Goal: Task Accomplishment & Management: Complete application form

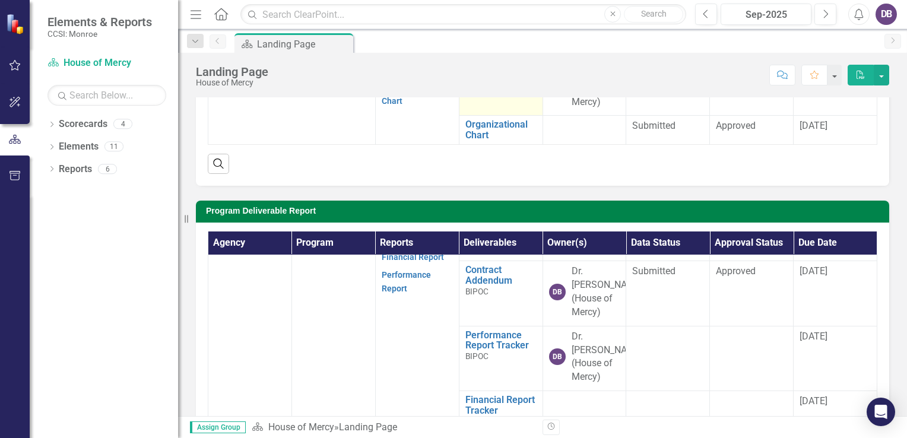
scroll to position [59, 0]
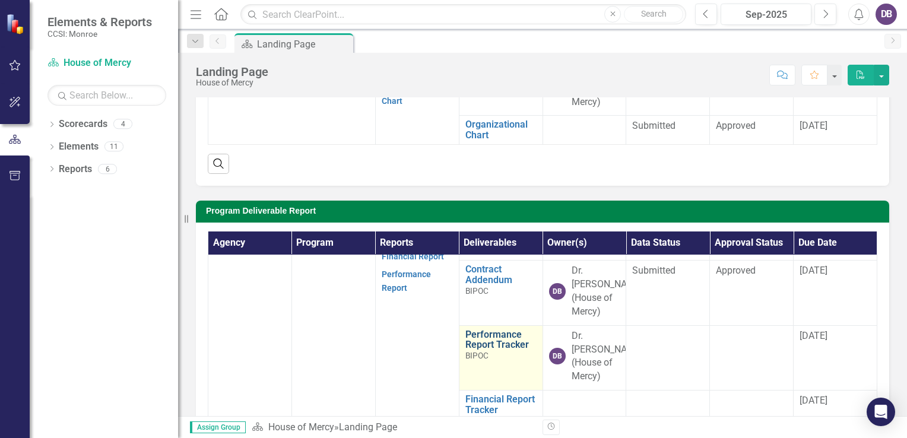
click at [489, 336] on link "Performance Report Tracker" at bounding box center [501, 340] width 71 height 21
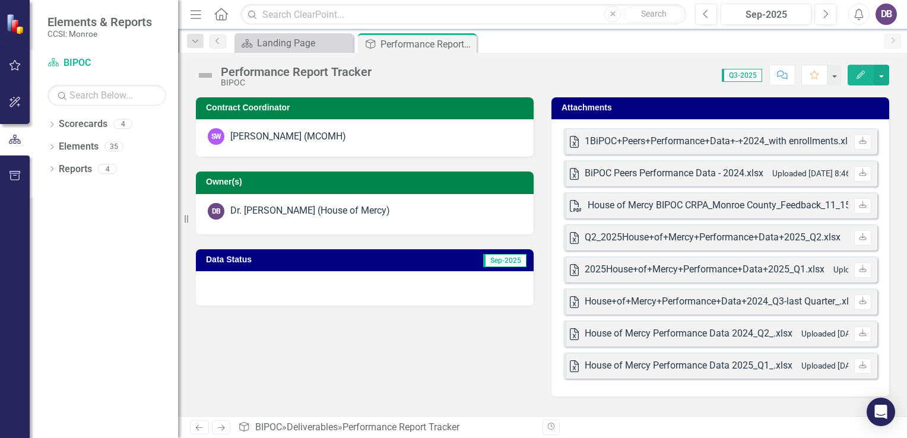
click at [507, 263] on span "Sep-2025" at bounding box center [504, 260] width 43 height 13
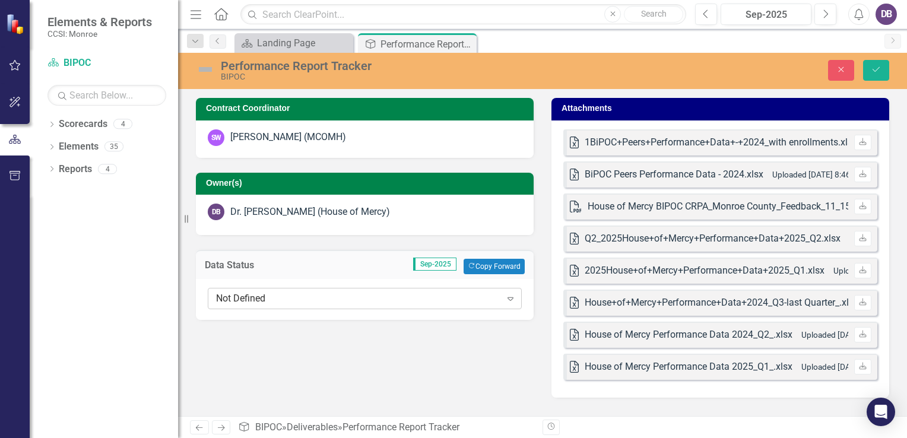
click at [499, 293] on div "Not Defined" at bounding box center [358, 299] width 285 height 14
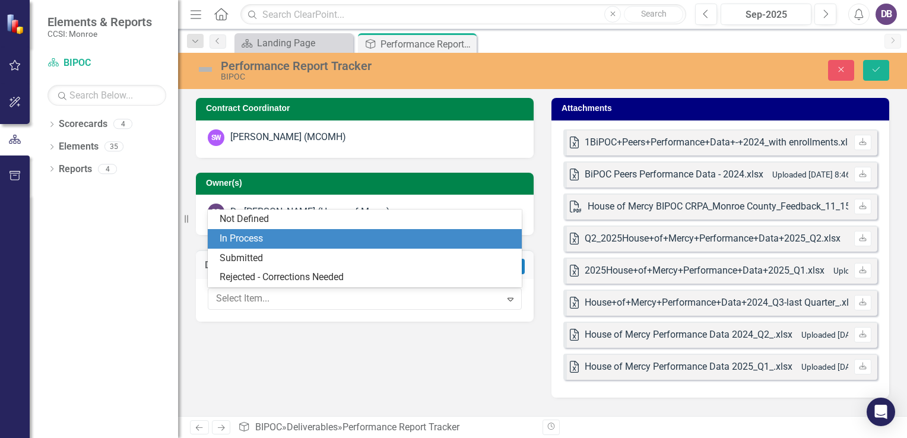
click at [409, 243] on div "In Process" at bounding box center [367, 239] width 295 height 14
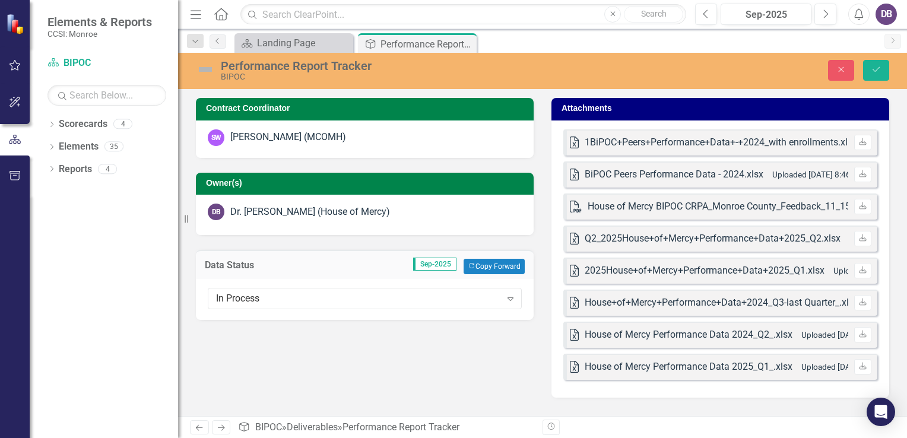
click at [741, 116] on td "Attachments" at bounding box center [723, 110] width 322 height 18
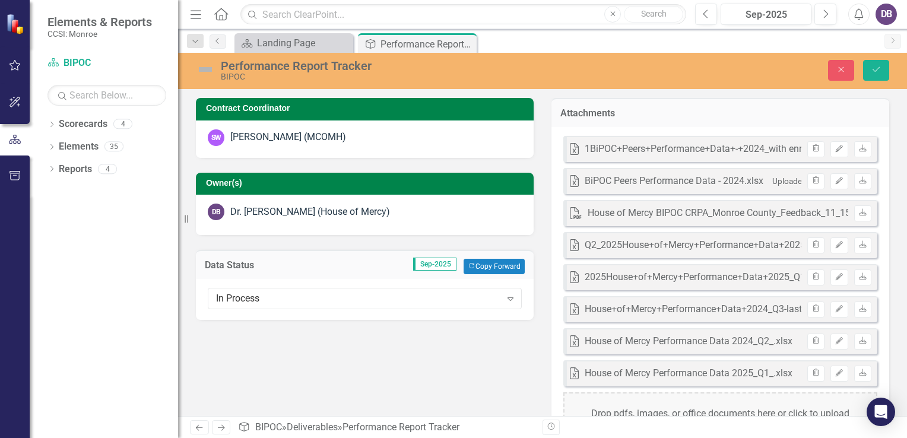
scroll to position [67, 0]
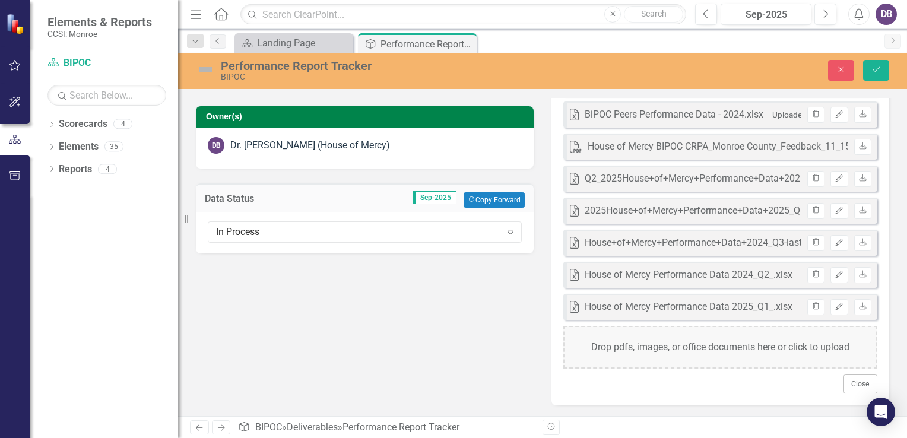
click at [779, 355] on div "Drop pdfs, images, or office documents here or click to upload" at bounding box center [721, 347] width 314 height 43
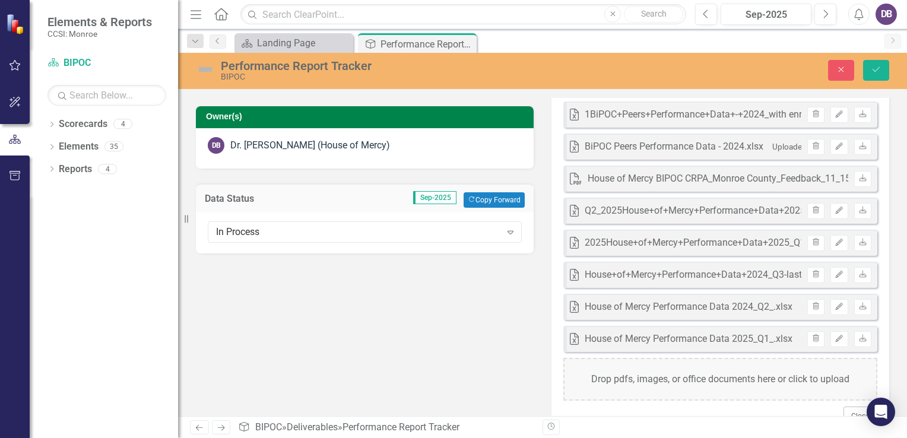
drag, startPoint x: 713, startPoint y: 279, endPoint x: 678, endPoint y: 263, distance: 37.7
click at [678, 263] on div "Excel House+of+Mercy+Performance+Data+2024_Q3-last Quarter_.xlsx Uploaded [DATE…" at bounding box center [721, 275] width 314 height 26
click at [682, 277] on div "House+of+Mercy+Performance+Data+2024_Q3-last Quarter_.xlsx" at bounding box center [722, 275] width 274 height 14
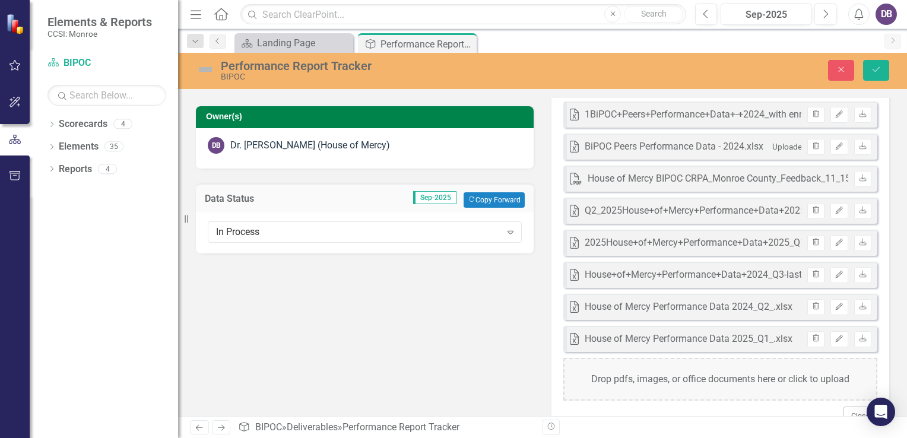
click at [600, 244] on div "2025House+of+Mercy+Performance+Data+2025_Q1.xlsx" at bounding box center [705, 243] width 240 height 14
click at [859, 245] on icon at bounding box center [862, 241] width 7 height 7
click at [679, 246] on div "2025House+of+Mercy+Performance+Data+2025_Q1.xlsx" at bounding box center [705, 243] width 240 height 14
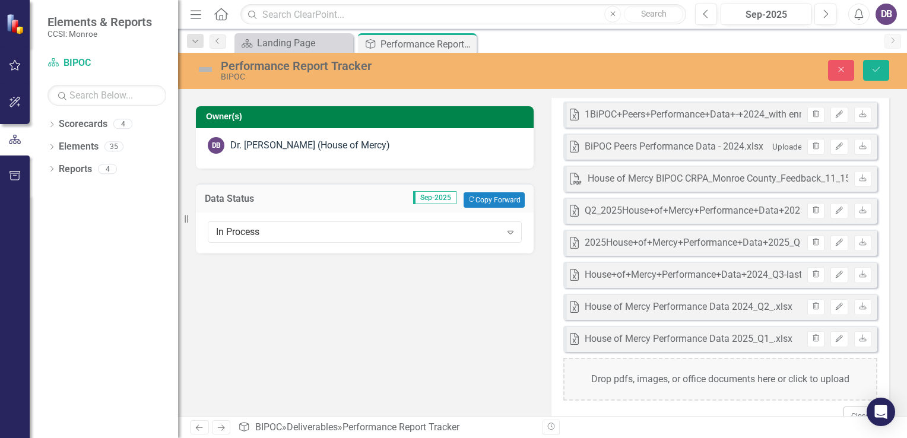
click at [685, 380] on div "Drop pdfs, images, or office documents here or click to upload" at bounding box center [721, 379] width 314 height 43
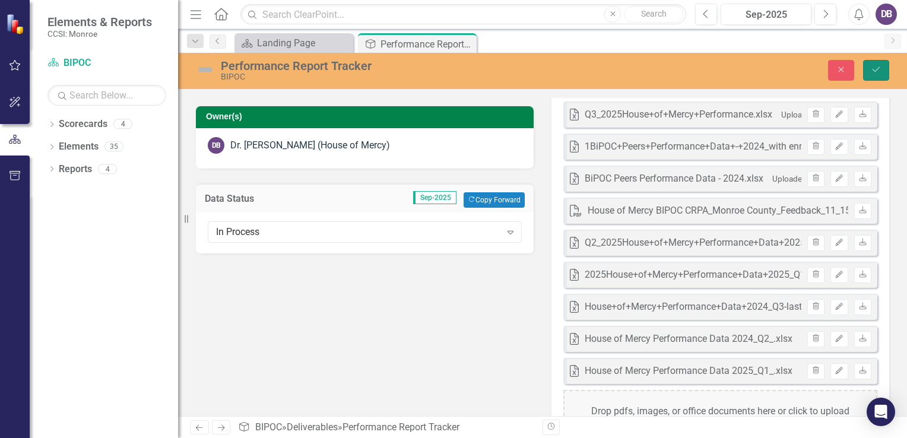
click at [881, 73] on icon "Save" at bounding box center [876, 69] width 11 height 8
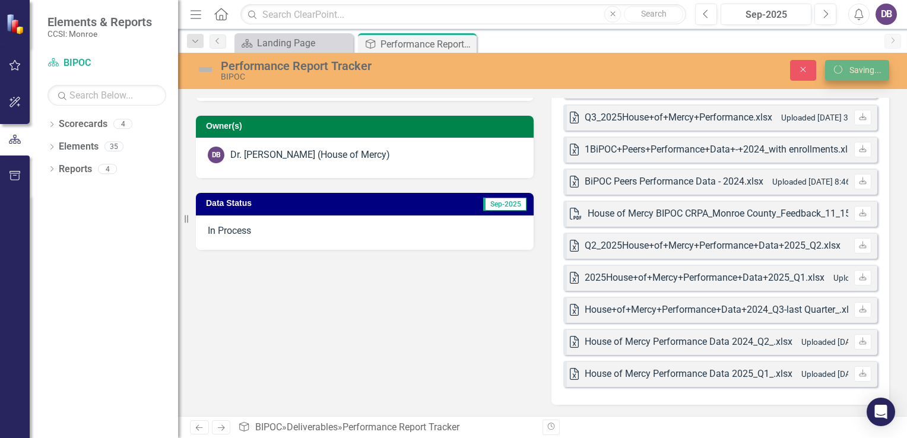
scroll to position [57, 0]
